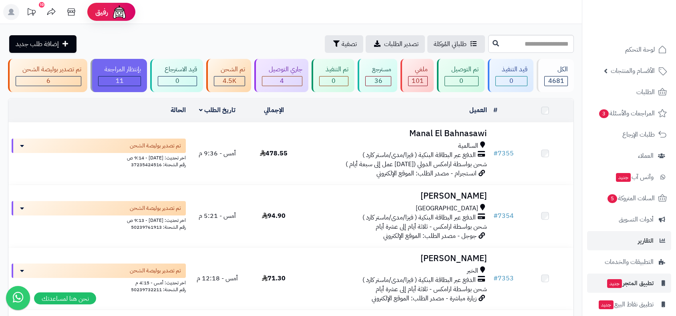
scroll to position [222, 0]
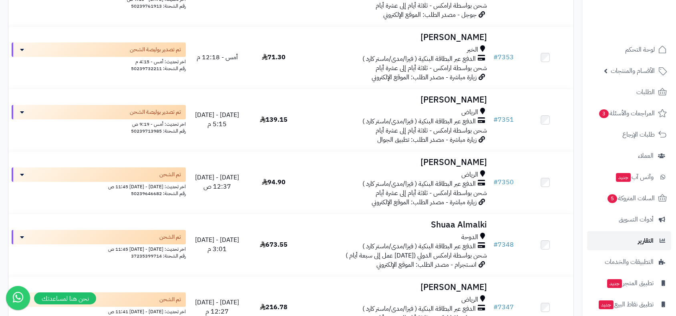
click at [639, 243] on span "التقارير" at bounding box center [646, 240] width 16 height 11
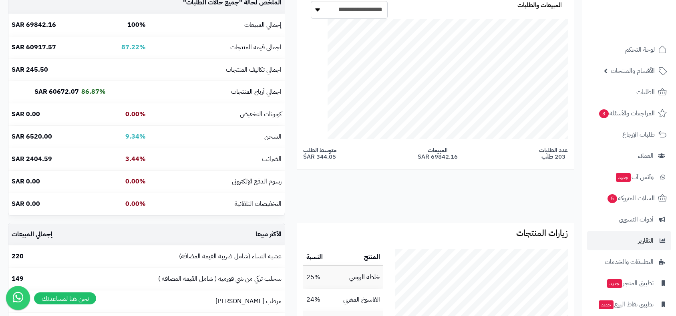
scroll to position [267, 0]
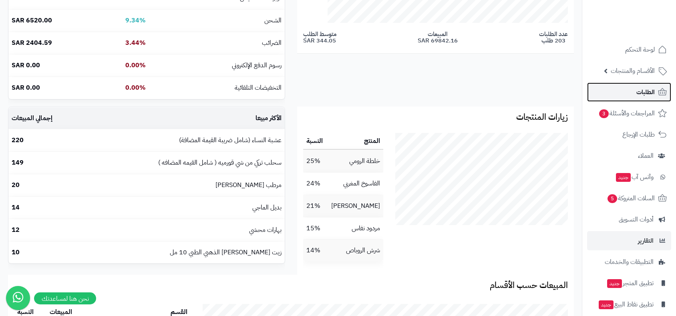
click at [637, 87] on span "الطلبات" at bounding box center [645, 91] width 18 height 11
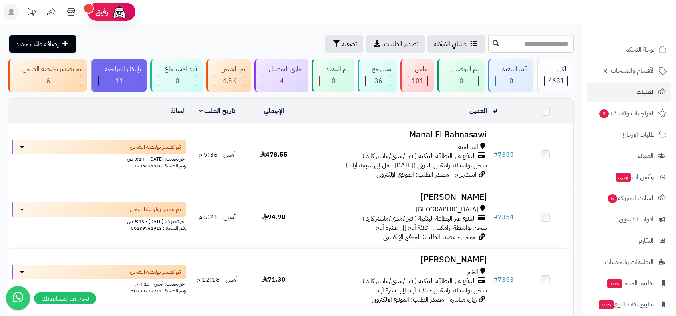
click at [43, 83] on div "6" at bounding box center [48, 80] width 65 height 9
click at [644, 93] on span "الطلبات" at bounding box center [645, 91] width 18 height 11
